Goal: Check status: Check status

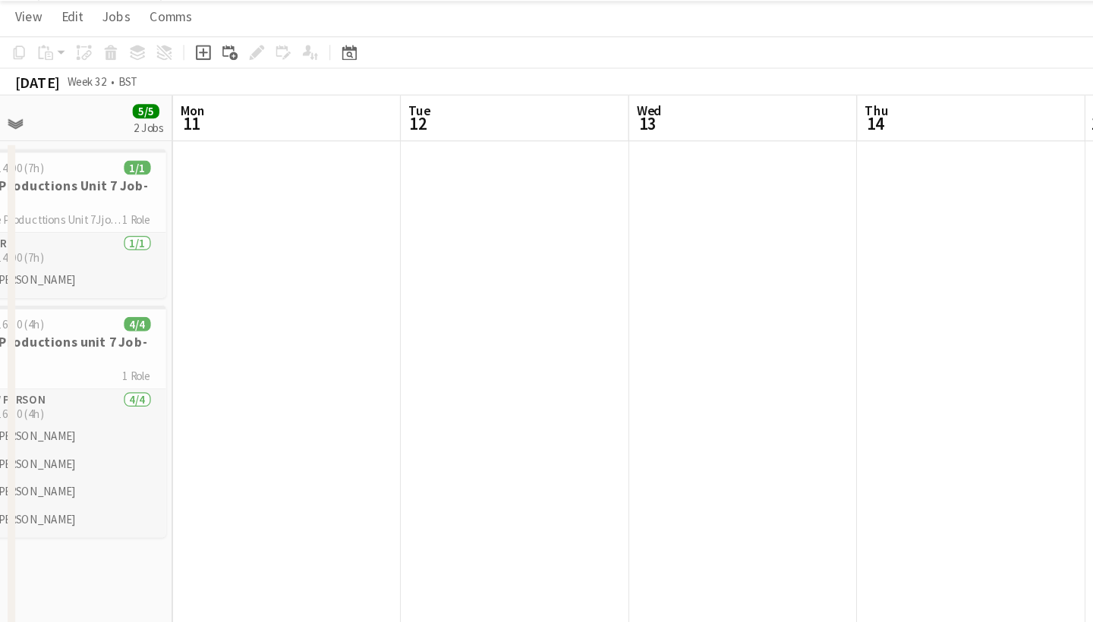
scroll to position [0, 596]
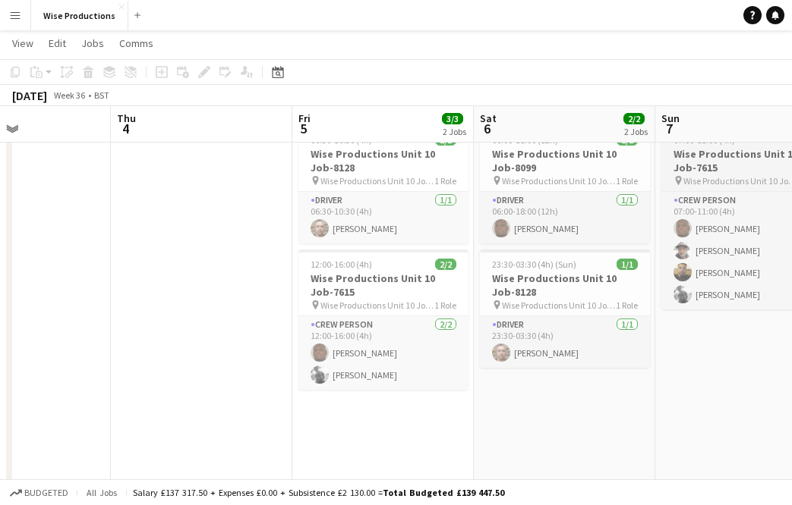
scroll to position [0, 429]
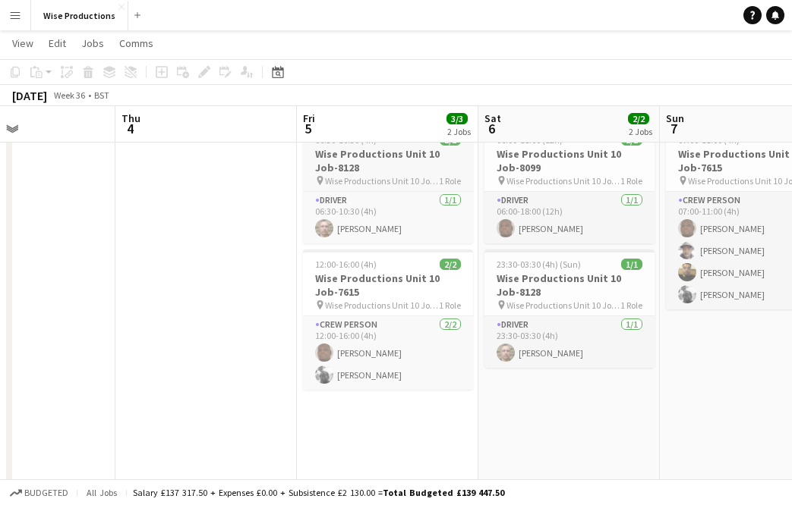
click at [399, 180] on span "Wise Productions Unit 10 Job-8128" at bounding box center [382, 180] width 114 height 11
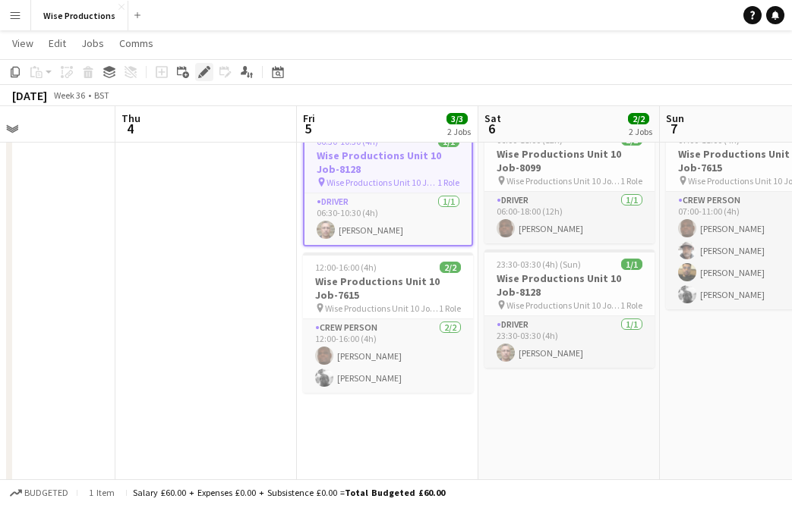
click at [206, 65] on div "Edit" at bounding box center [204, 72] width 18 height 18
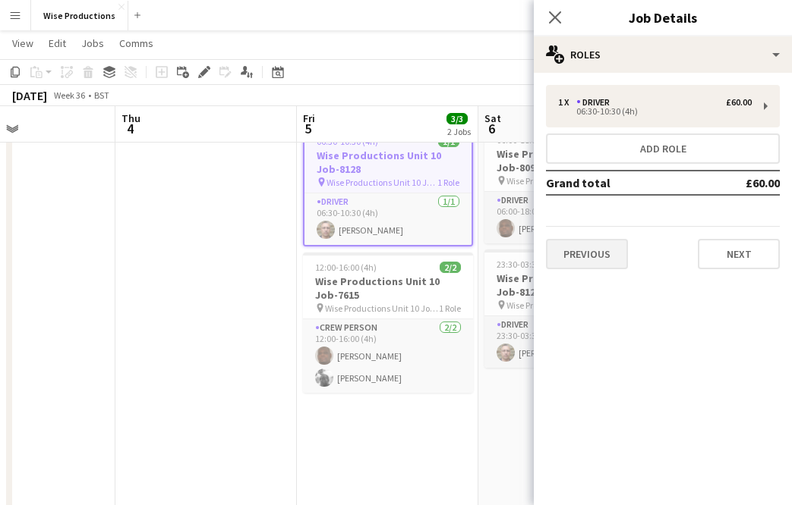
click at [587, 247] on button "Previous" at bounding box center [587, 254] width 82 height 30
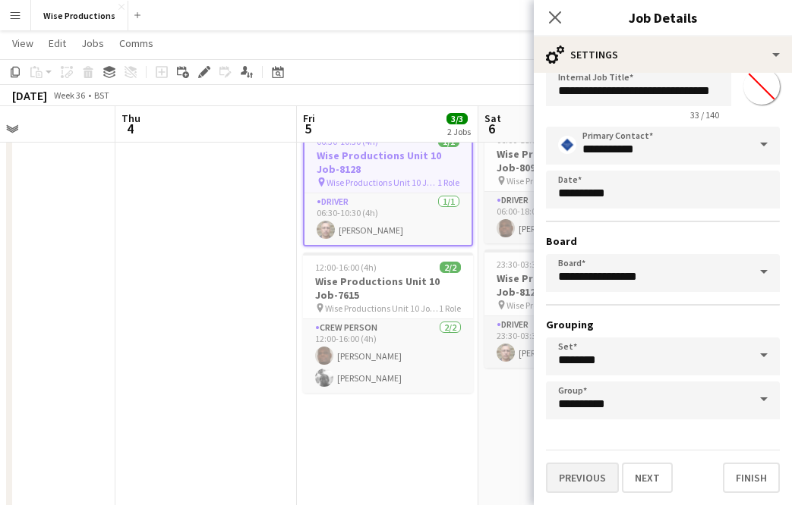
scroll to position [39, 0]
click at [590, 480] on button "Previous" at bounding box center [582, 478] width 73 height 30
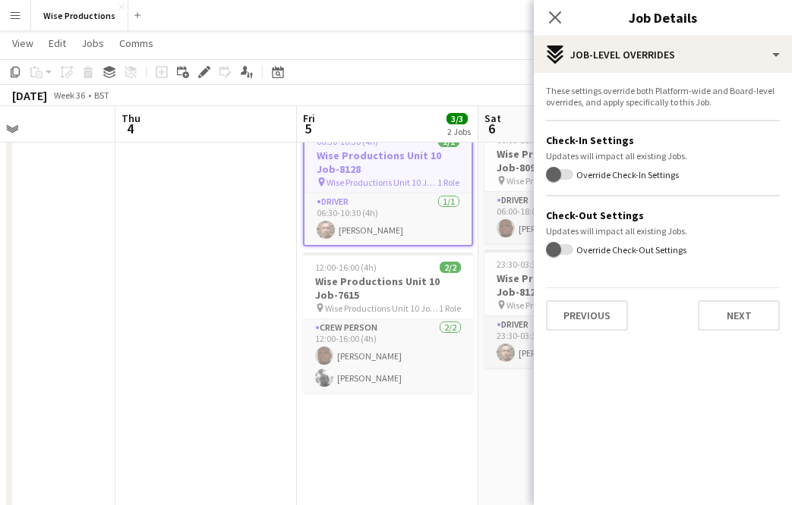
scroll to position [0, 0]
click at [601, 319] on button "Previous" at bounding box center [587, 316] width 82 height 30
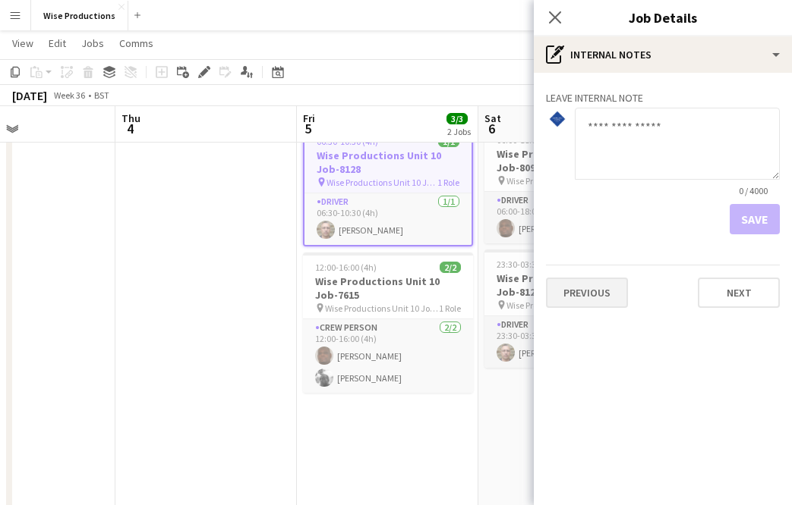
click at [599, 296] on button "Previous" at bounding box center [587, 293] width 82 height 30
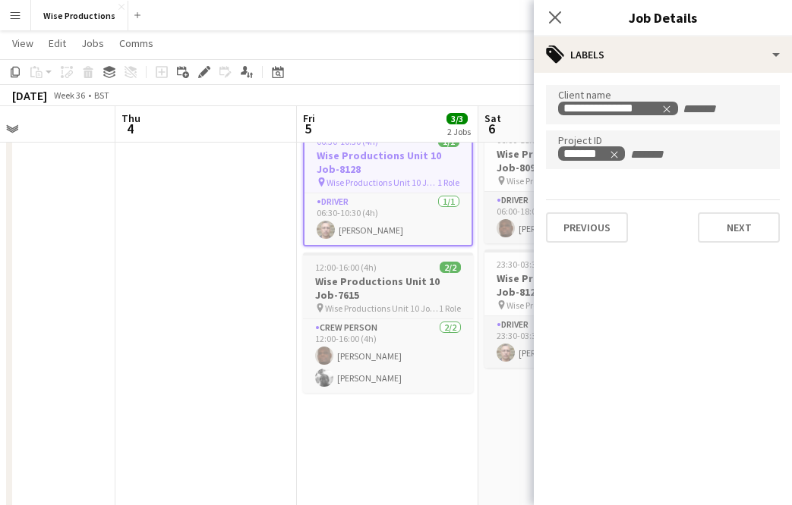
click at [372, 293] on h3 "Wise Productions Unit 10 Job-7615" at bounding box center [388, 288] width 170 height 27
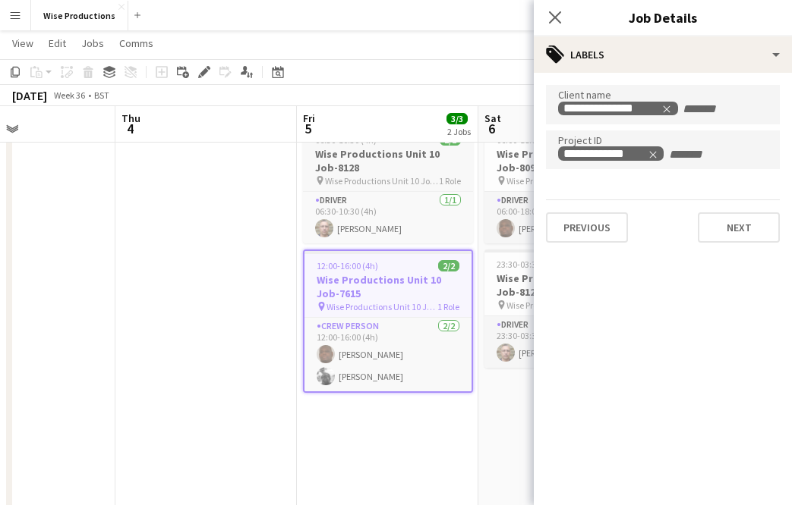
click at [374, 165] on h3 "Wise Productions Unit 10 Job-8128" at bounding box center [388, 160] width 170 height 27
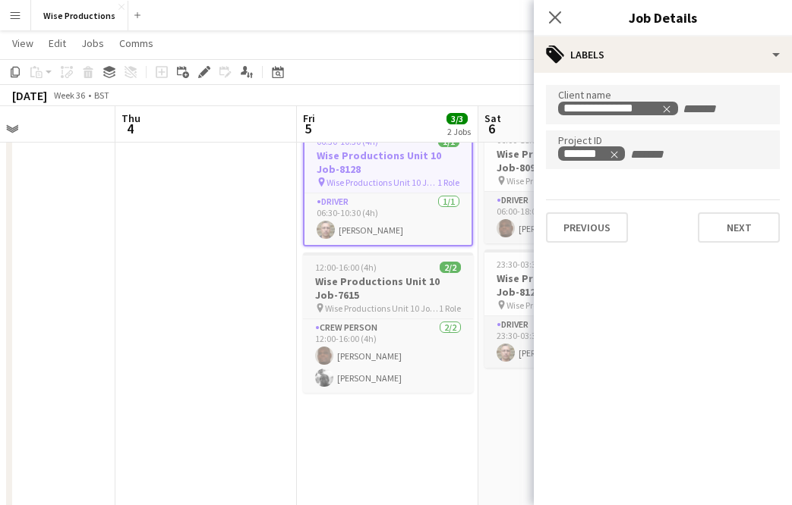
click at [375, 287] on h3 "Wise Productions Unit 10 Job-7615" at bounding box center [388, 288] width 170 height 27
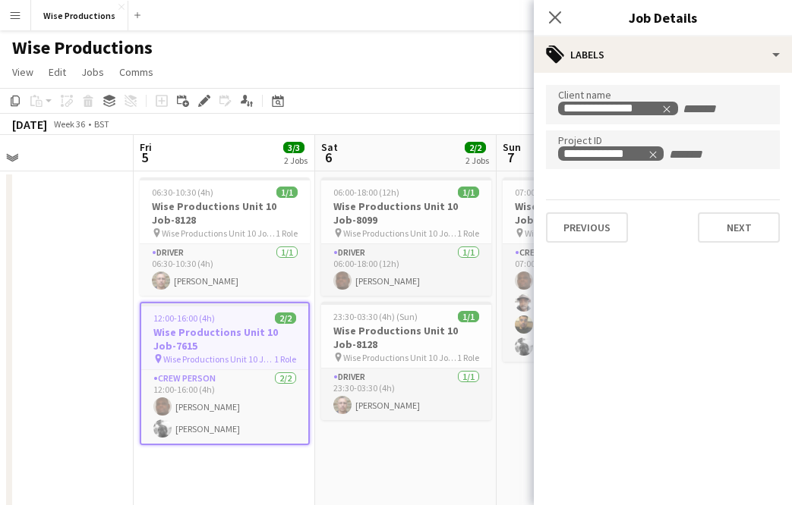
scroll to position [0, 594]
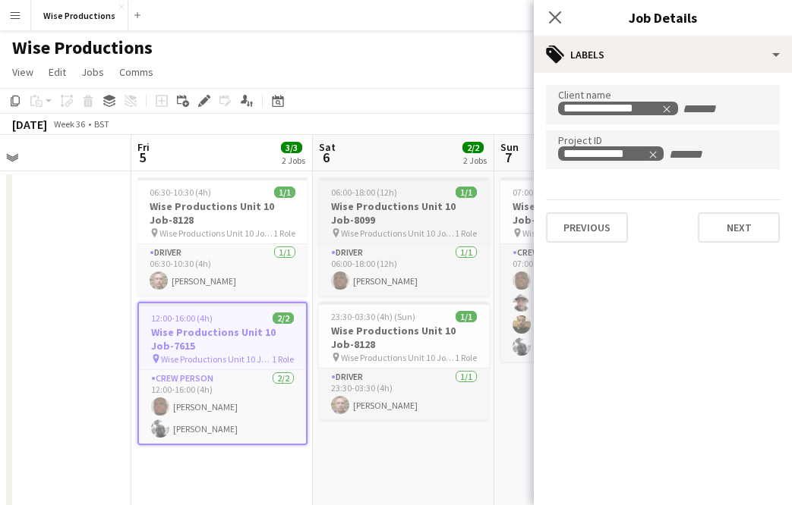
click at [382, 212] on h3 "Wise Productions Unit 10 Job-8099" at bounding box center [404, 213] width 170 height 27
